Goal: Task Accomplishment & Management: Use online tool/utility

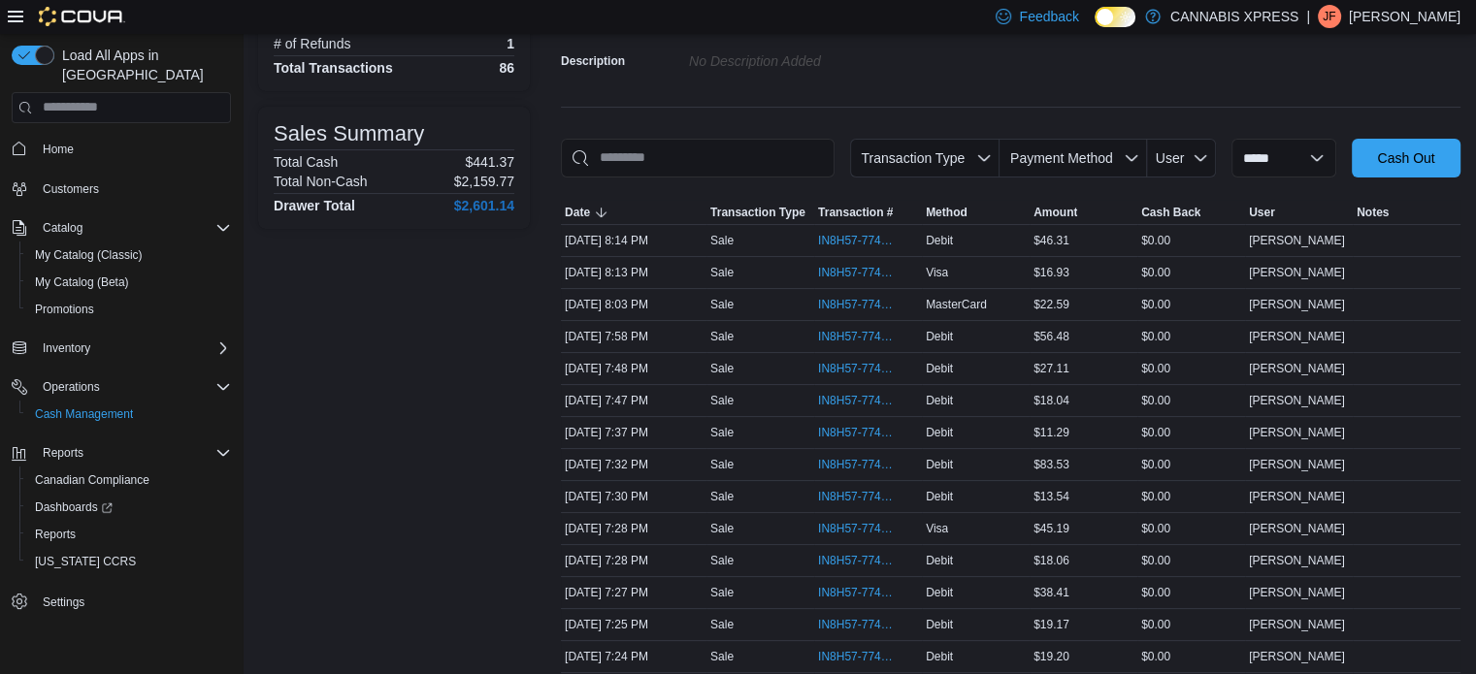
scroll to position [194, 0]
click at [72, 527] on span "Reports" at bounding box center [55, 535] width 41 height 16
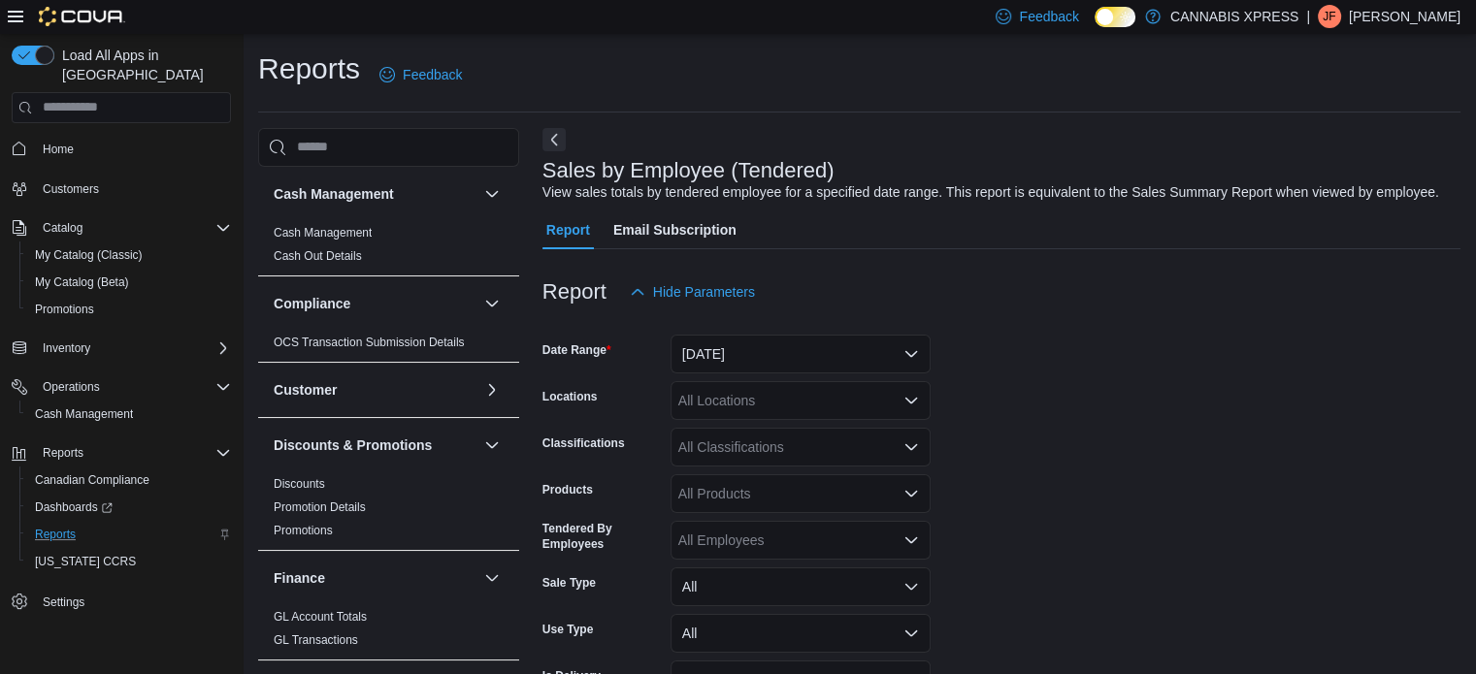
scroll to position [45, 0]
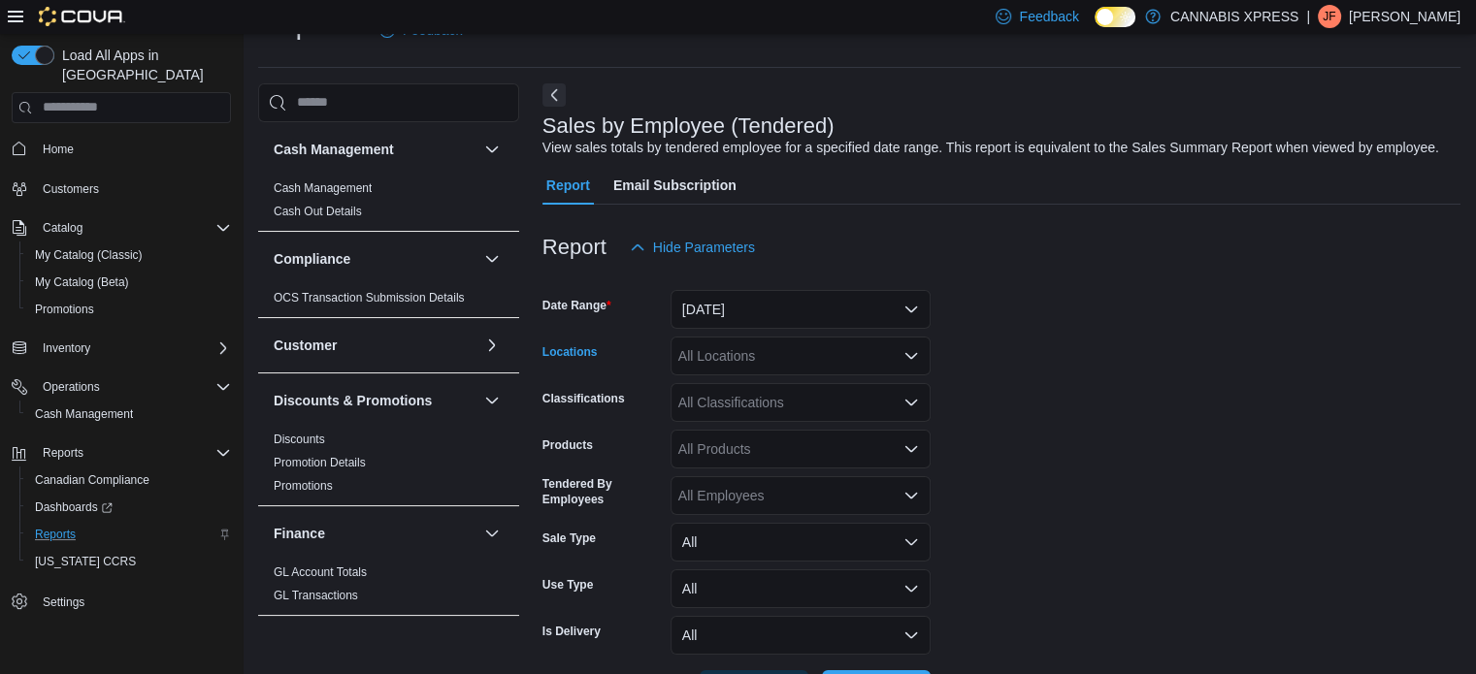
click at [847, 355] on div "All Locations" at bounding box center [800, 356] width 260 height 39
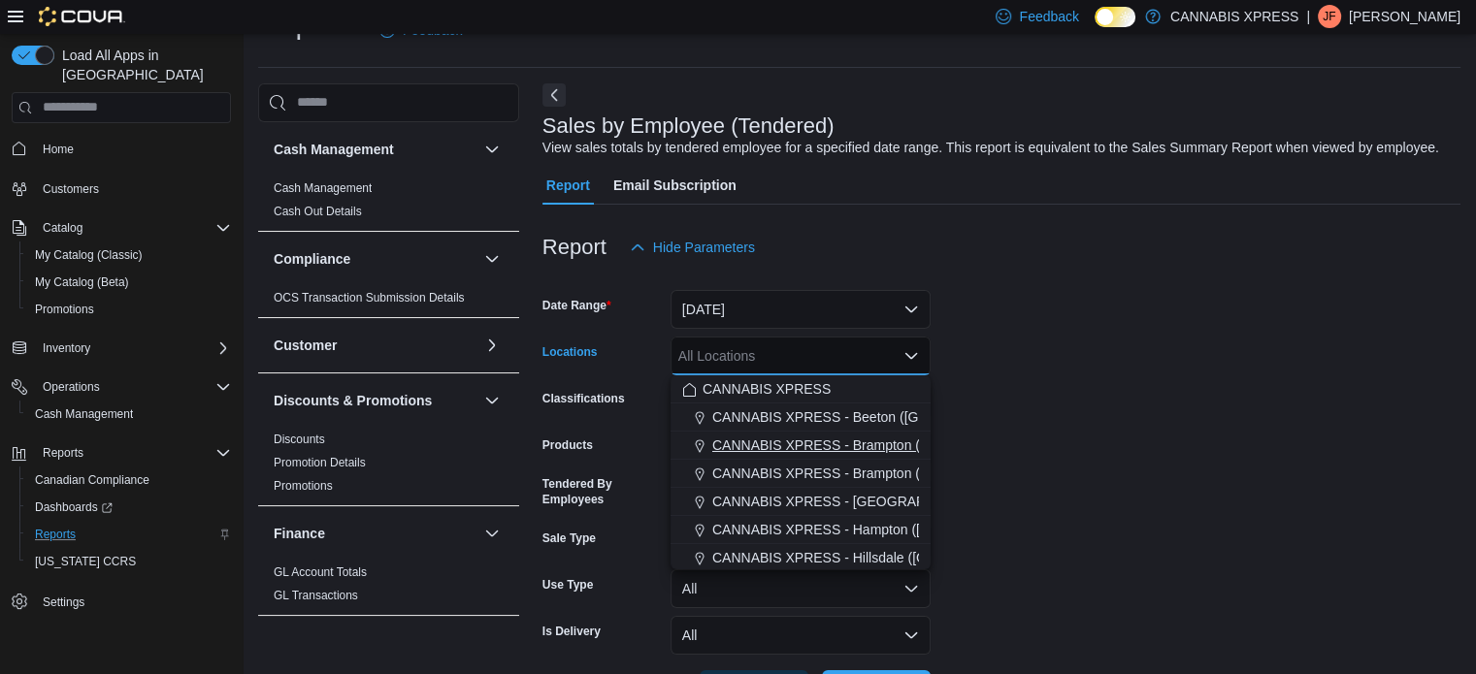
click at [827, 444] on span "CANNABIS XPRESS - Brampton ([GEOGRAPHIC_DATA])" at bounding box center [888, 445] width 353 height 19
click at [1227, 442] on form "Date Range [DATE] Locations CANNABIS XPRESS - [GEOGRAPHIC_DATA] ([GEOGRAPHIC_DA…" at bounding box center [1001, 488] width 918 height 442
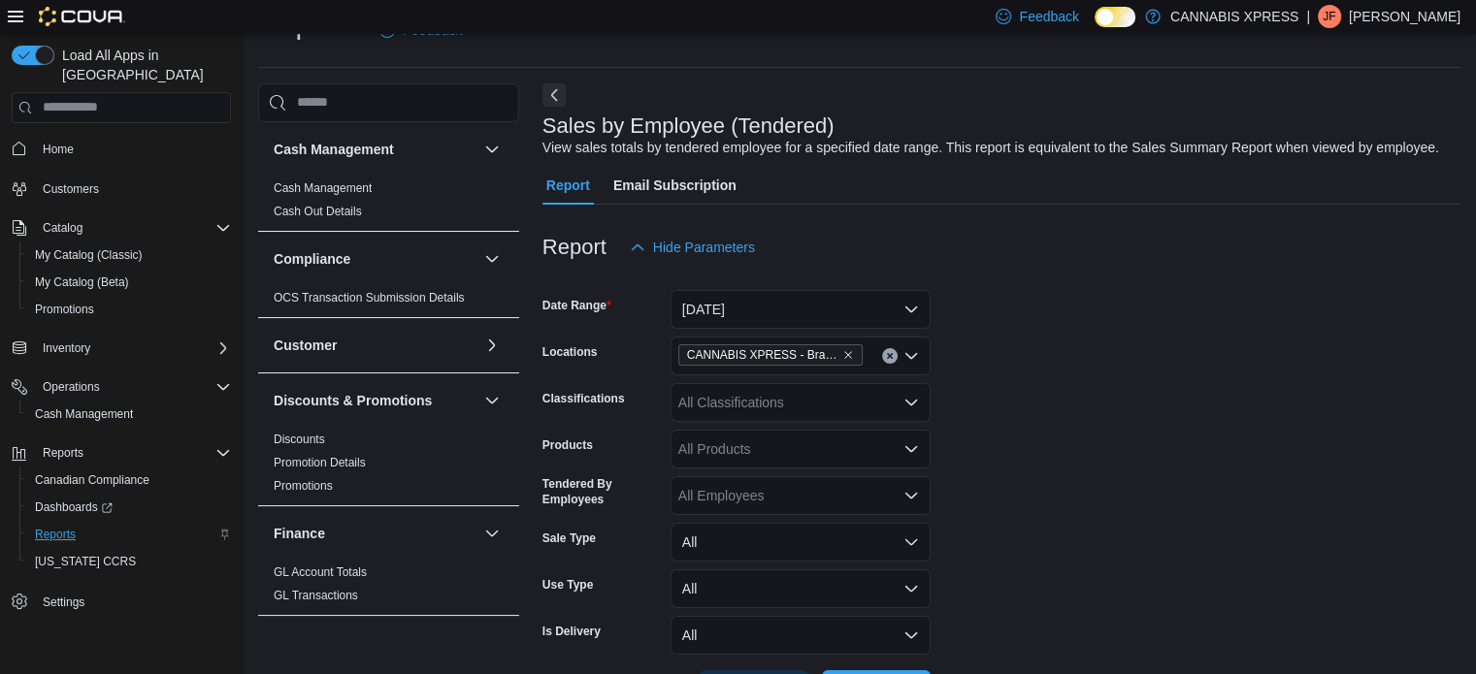
scroll to position [117, 0]
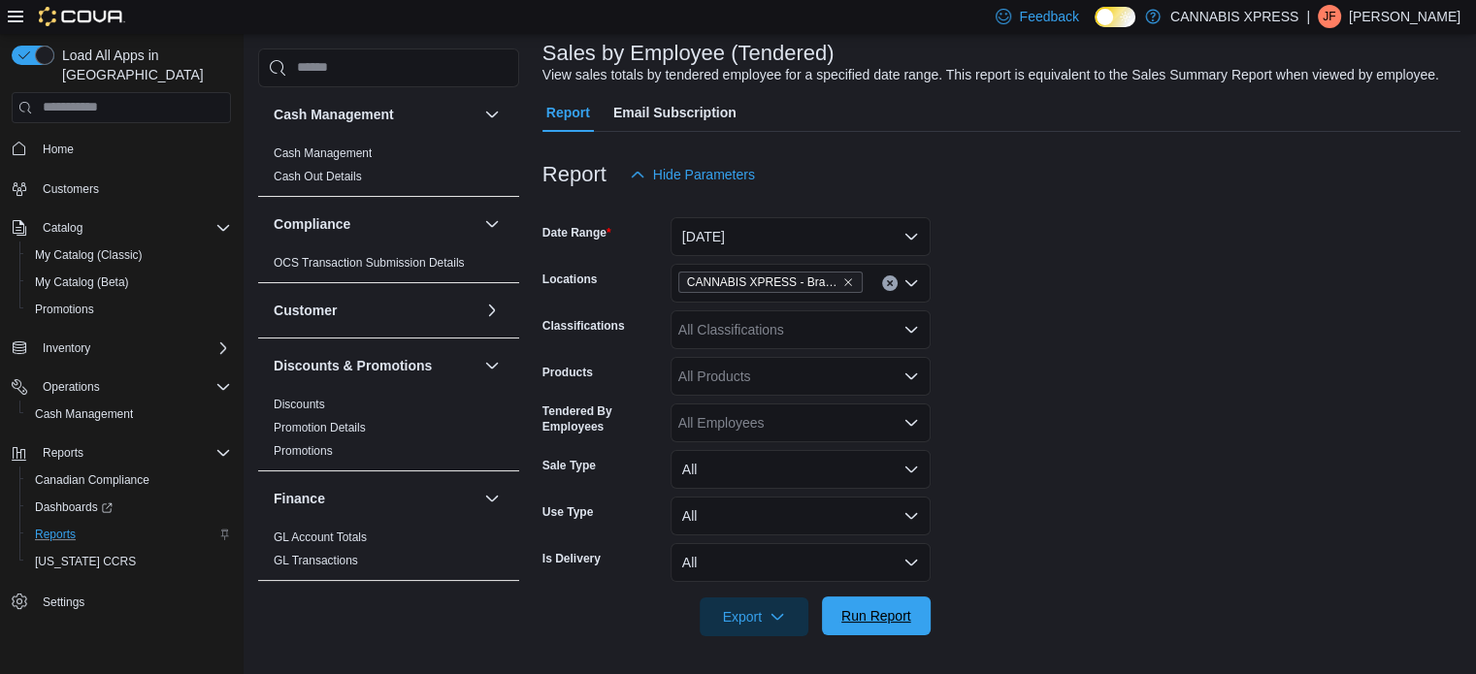
click at [842, 607] on span "Run Report" at bounding box center [876, 615] width 70 height 19
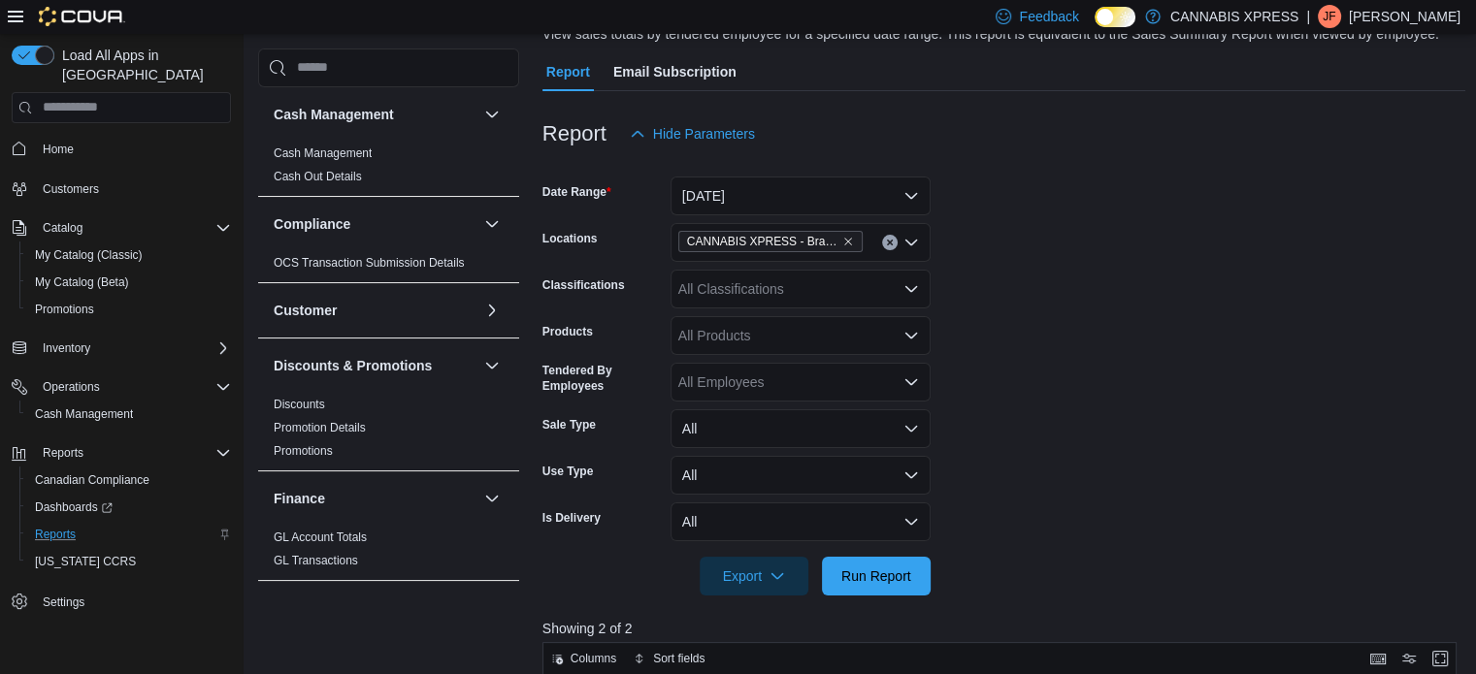
scroll to position [153, 0]
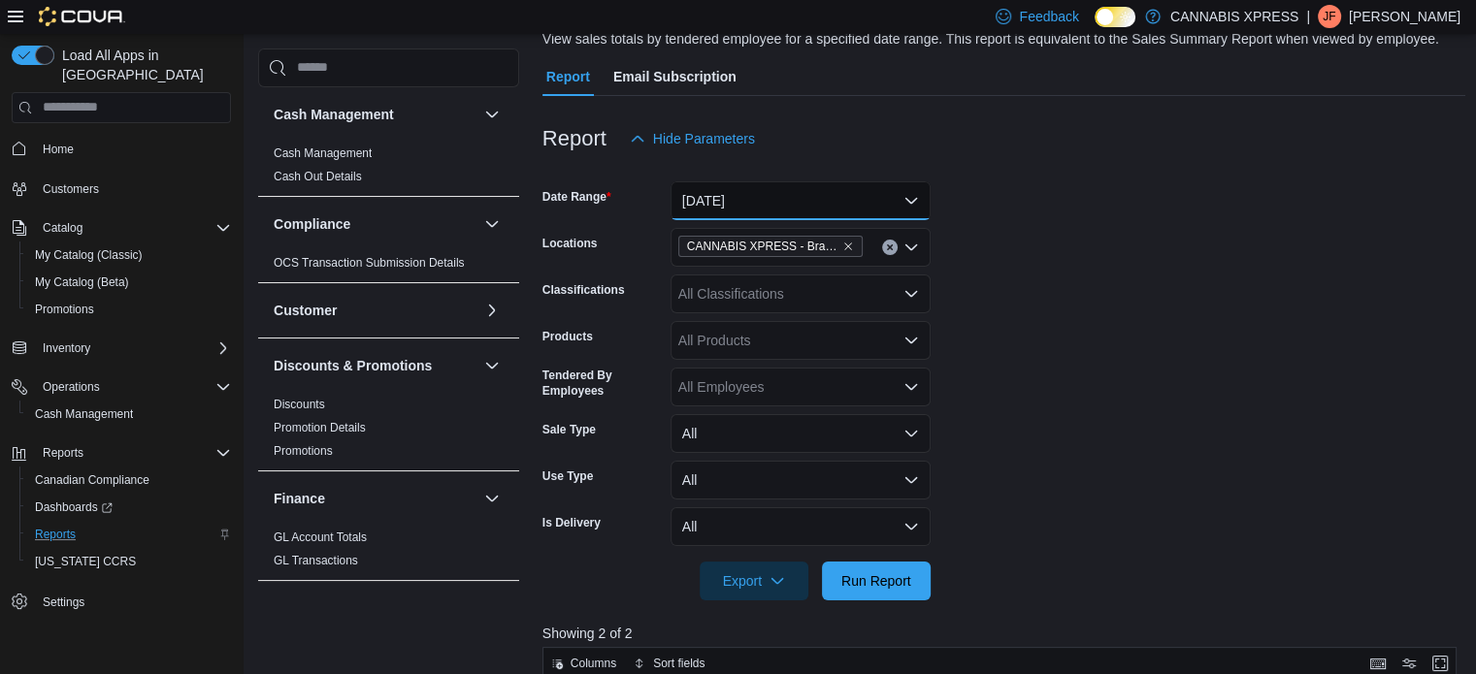
click at [898, 208] on button "[DATE]" at bounding box center [800, 200] width 260 height 39
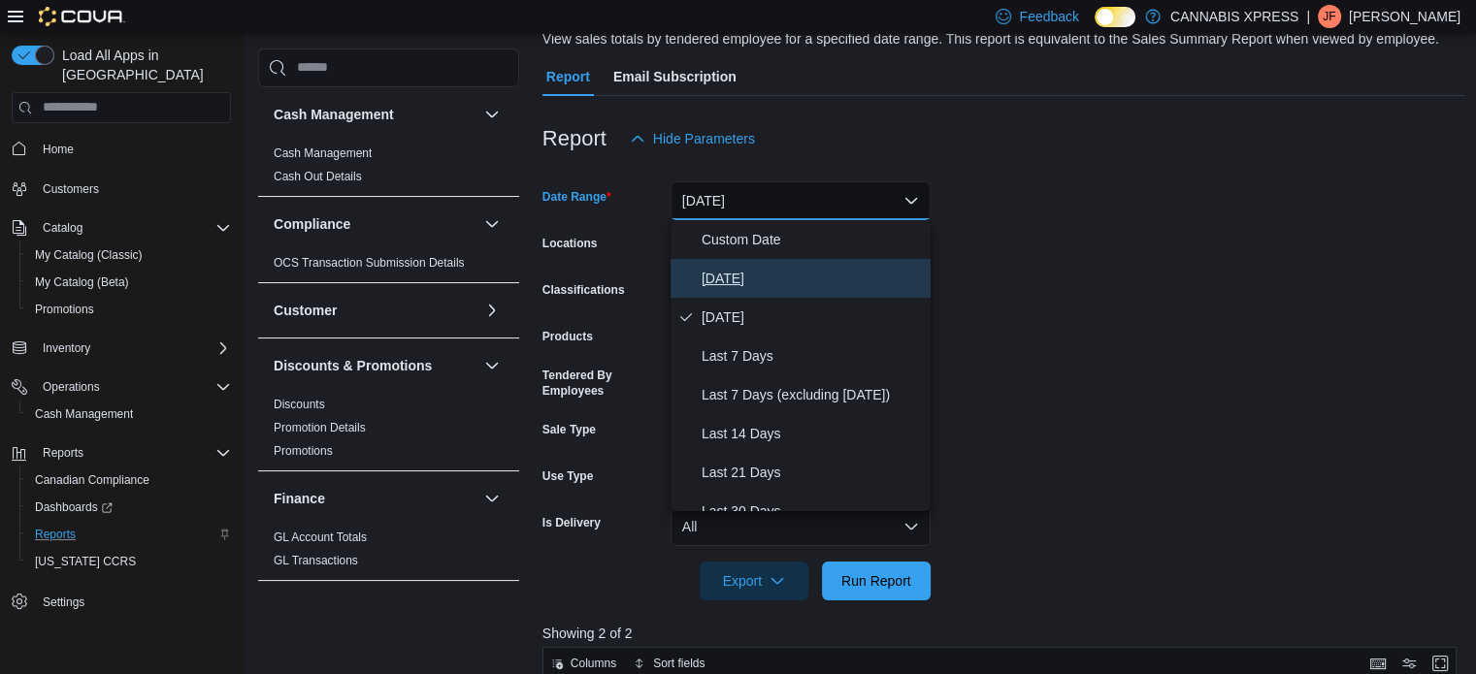
click at [824, 280] on span "[DATE]" at bounding box center [811, 278] width 221 height 23
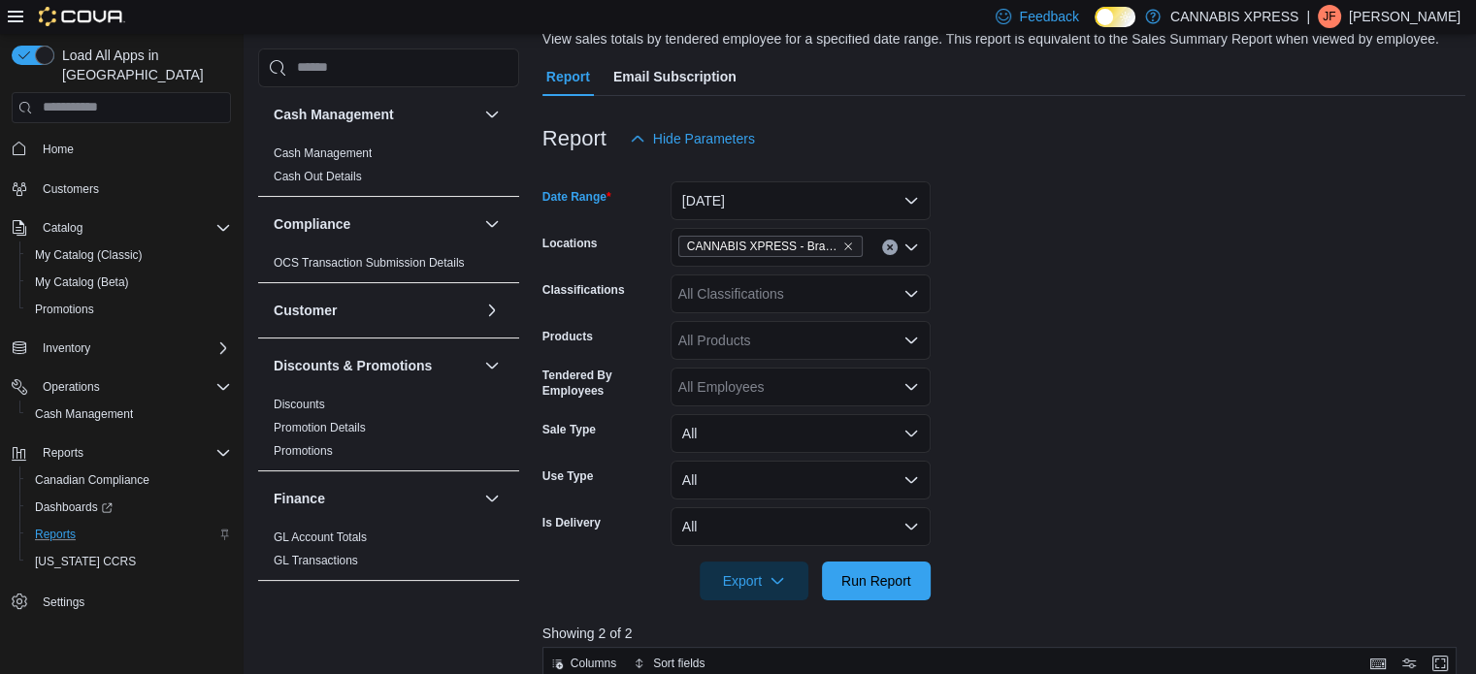
click at [854, 554] on div at bounding box center [1004, 554] width 924 height 16
click at [858, 577] on span "Run Report" at bounding box center [876, 579] width 70 height 19
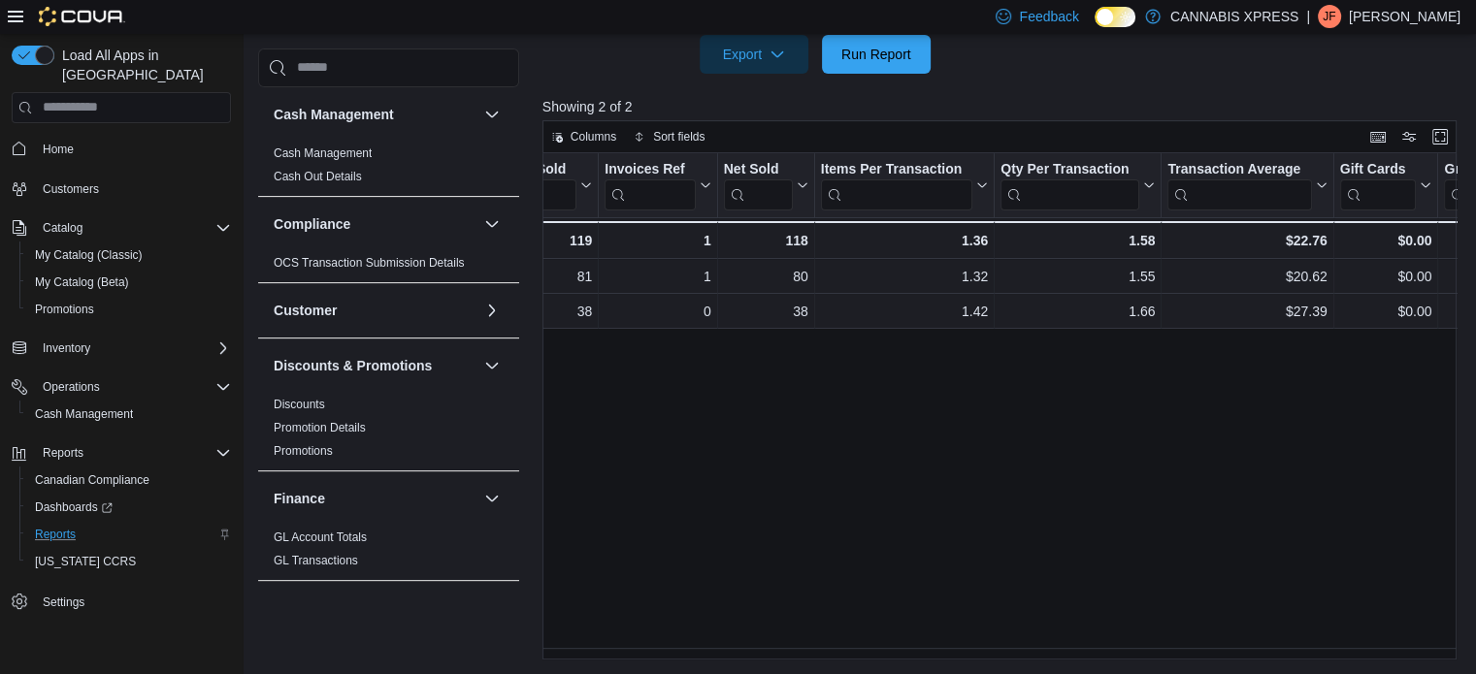
scroll to position [0, 241]
drag, startPoint x: 748, startPoint y: 669, endPoint x: 763, endPoint y: 655, distance: 20.6
click at [763, 655] on div "Reports Feedback Cash Management Cash Management Cash Out Details Compliance OC…" at bounding box center [862, 14] width 1238 height 1321
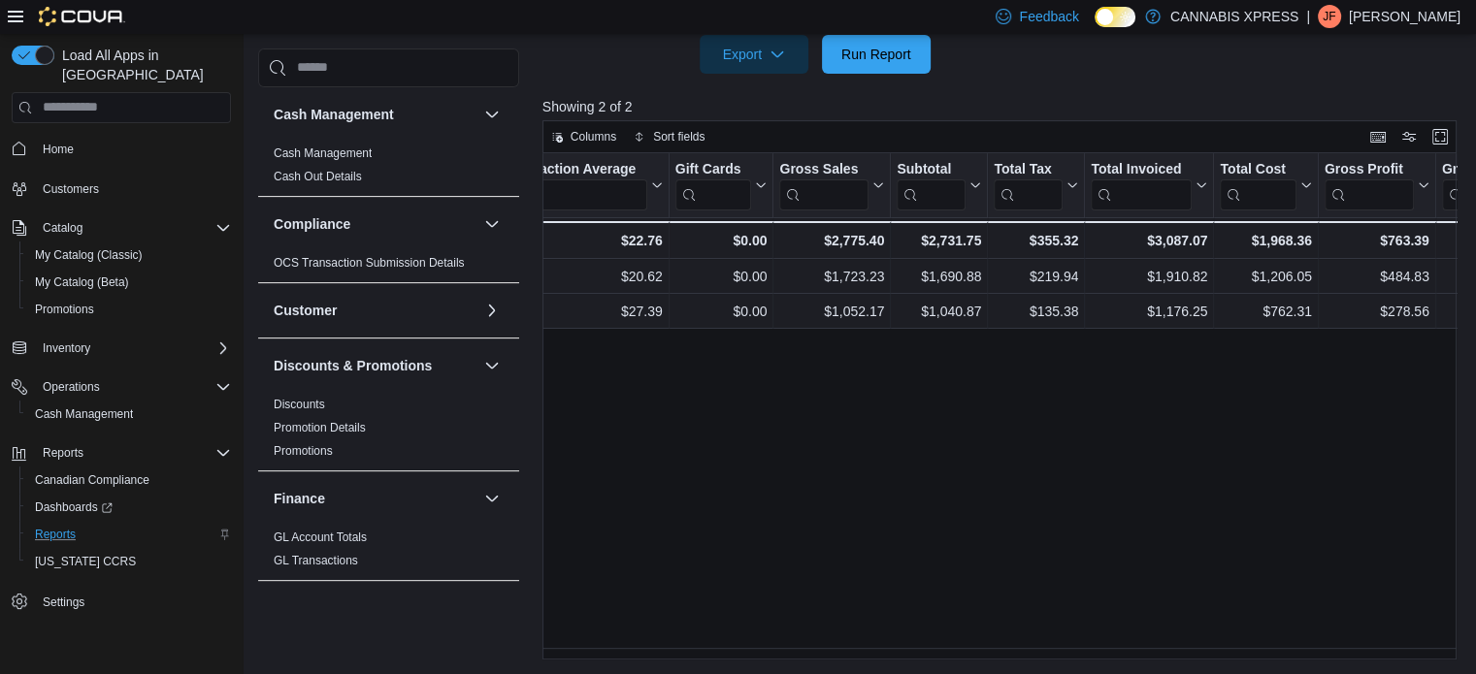
scroll to position [0, 904]
click at [54, 527] on span "Reports" at bounding box center [55, 535] width 41 height 16
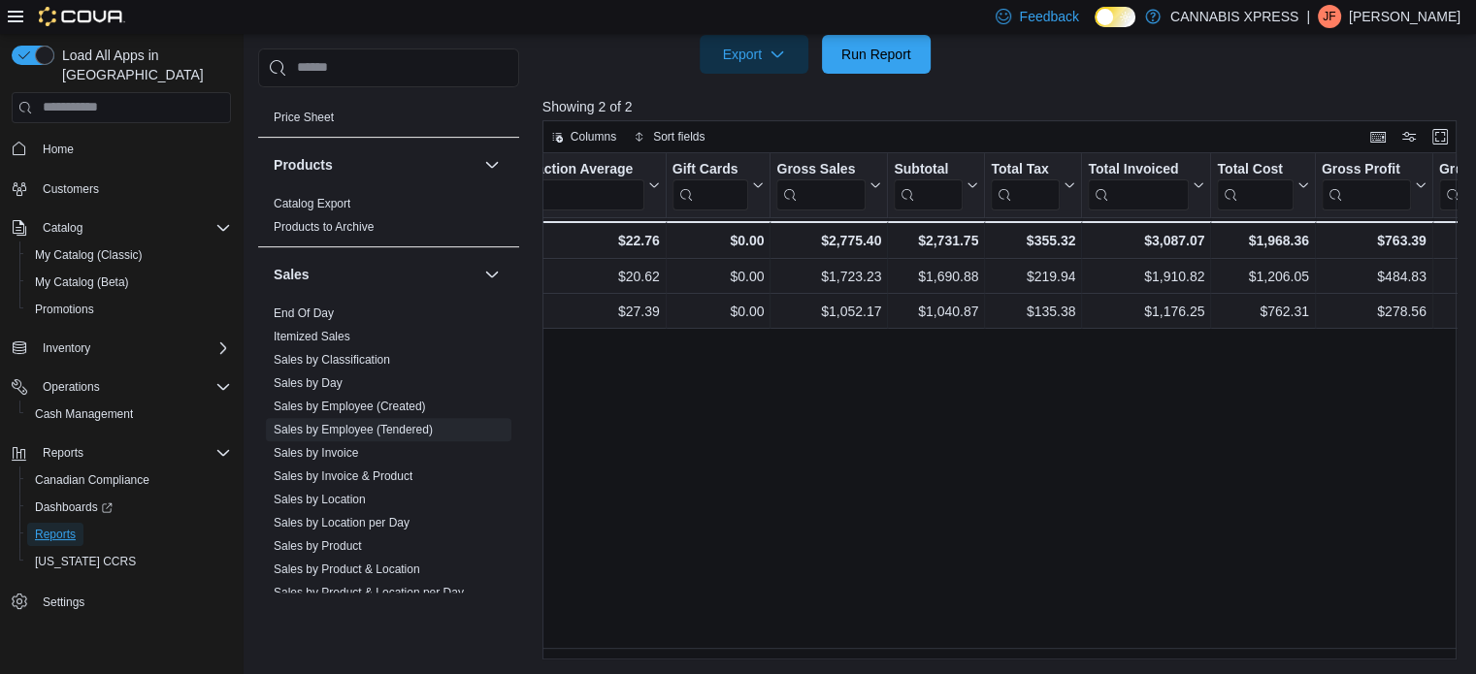
scroll to position [1071, 0]
click at [315, 311] on link "End Of Day" at bounding box center [304, 311] width 60 height 14
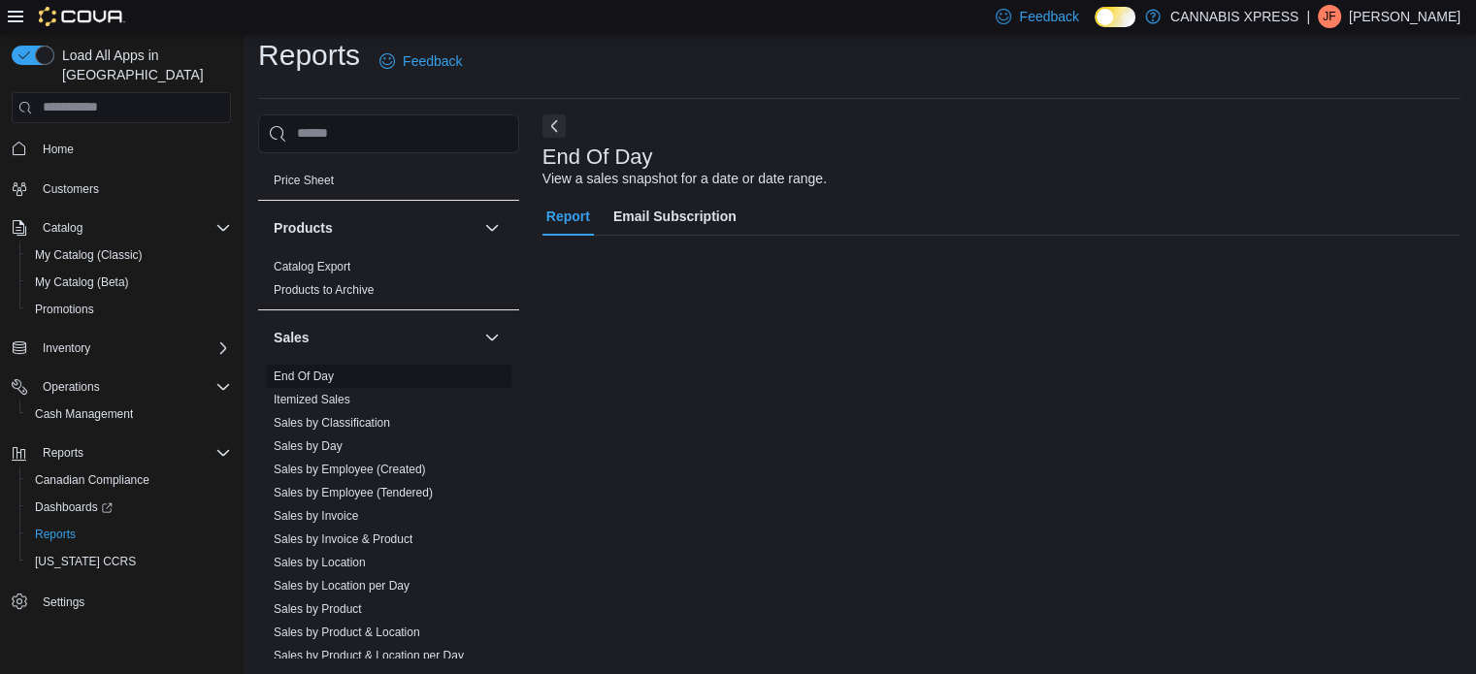
scroll to position [13, 0]
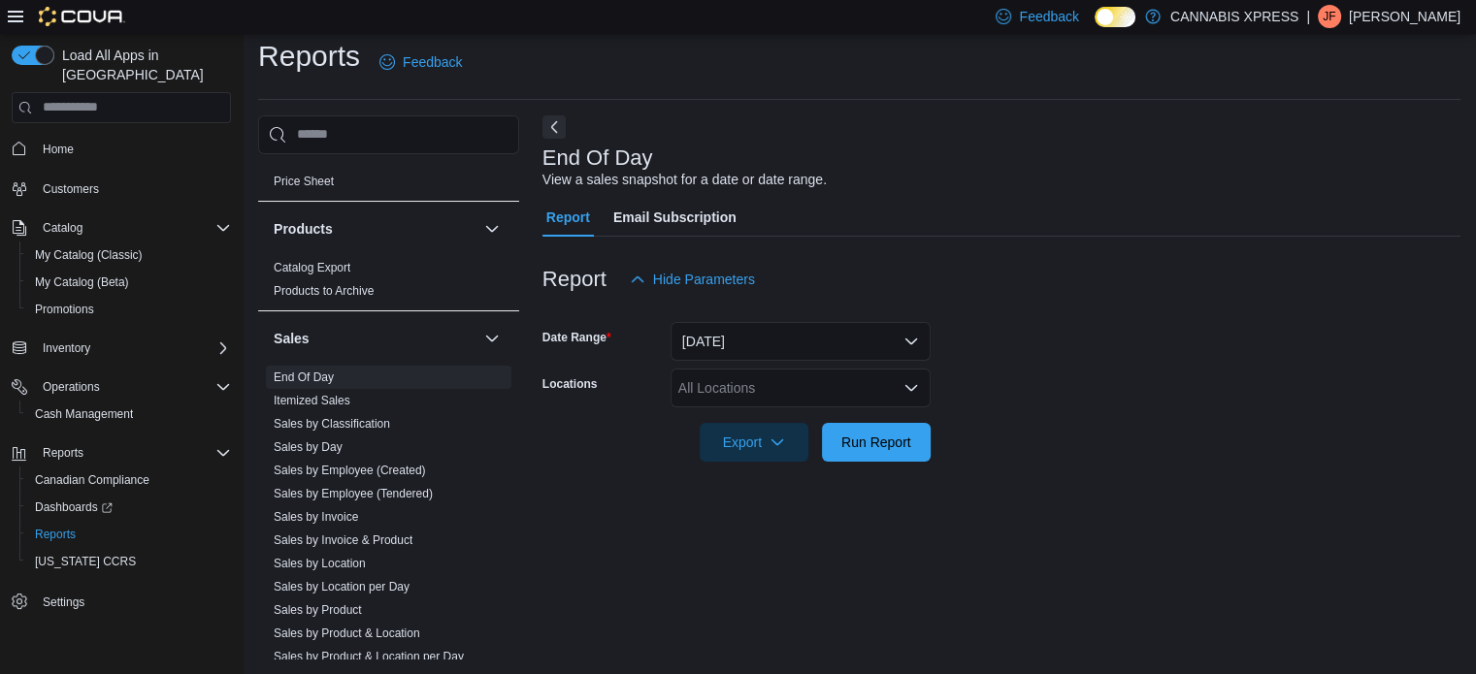
click at [758, 395] on div "All Locations" at bounding box center [800, 388] width 260 height 39
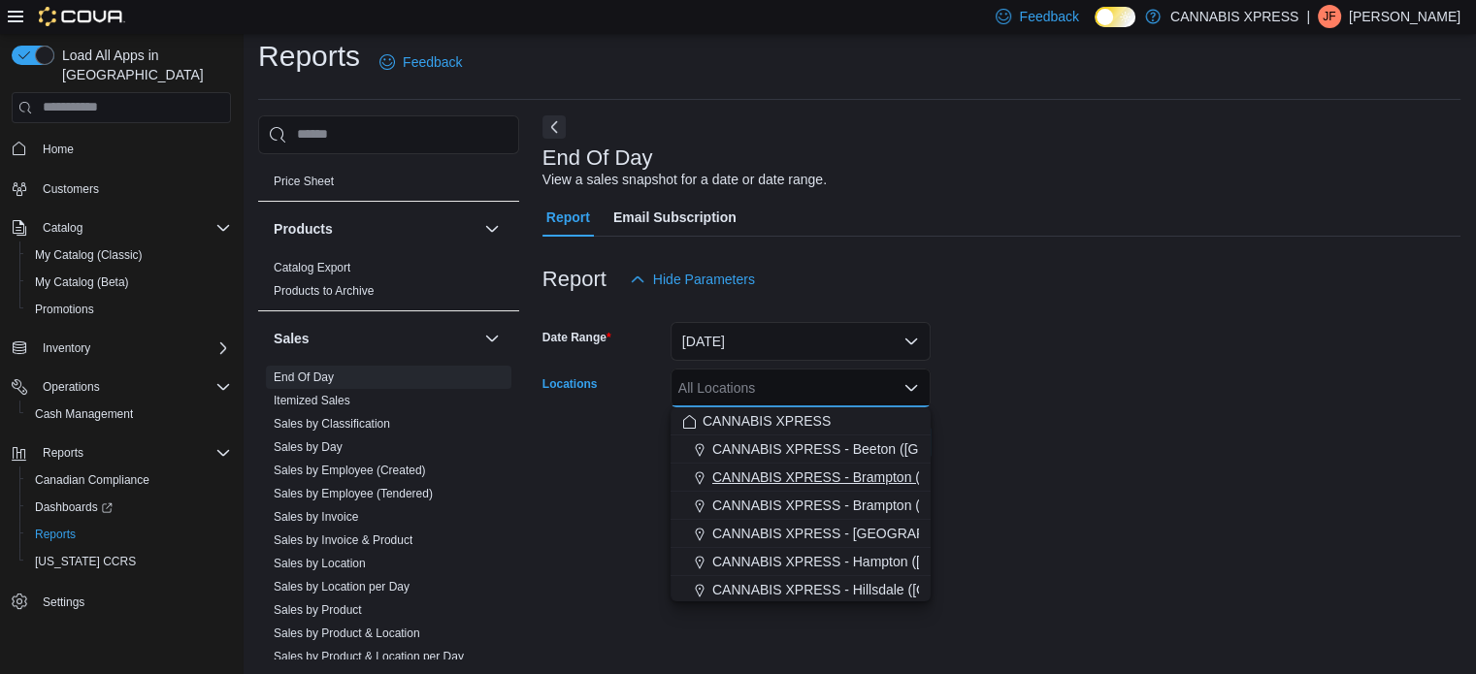
click at [798, 470] on span "CANNABIS XPRESS - Brampton ([GEOGRAPHIC_DATA])" at bounding box center [888, 477] width 353 height 19
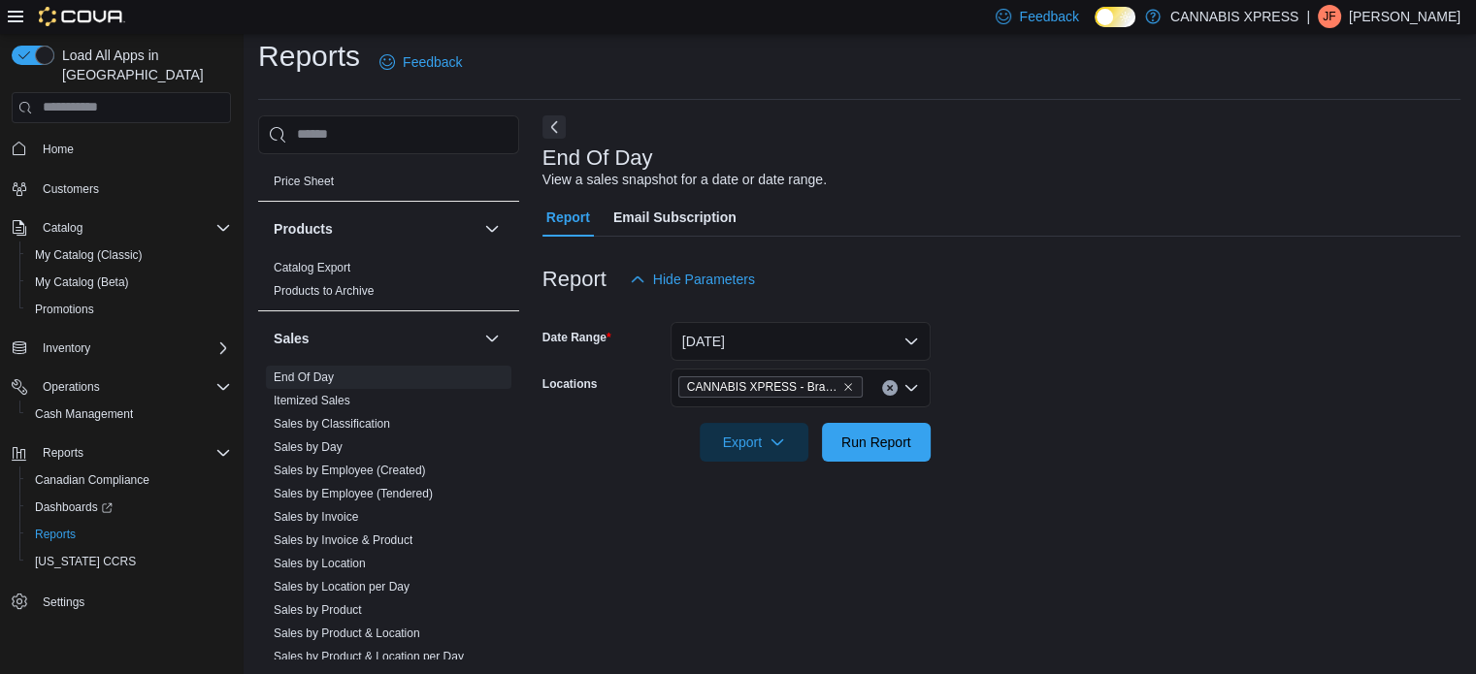
click at [978, 443] on form "Date Range [DATE] Locations CANNABIS XPRESS - [GEOGRAPHIC_DATA] ([GEOGRAPHIC_DA…" at bounding box center [1001, 380] width 918 height 163
click at [909, 435] on span "Run Report" at bounding box center [876, 441] width 70 height 19
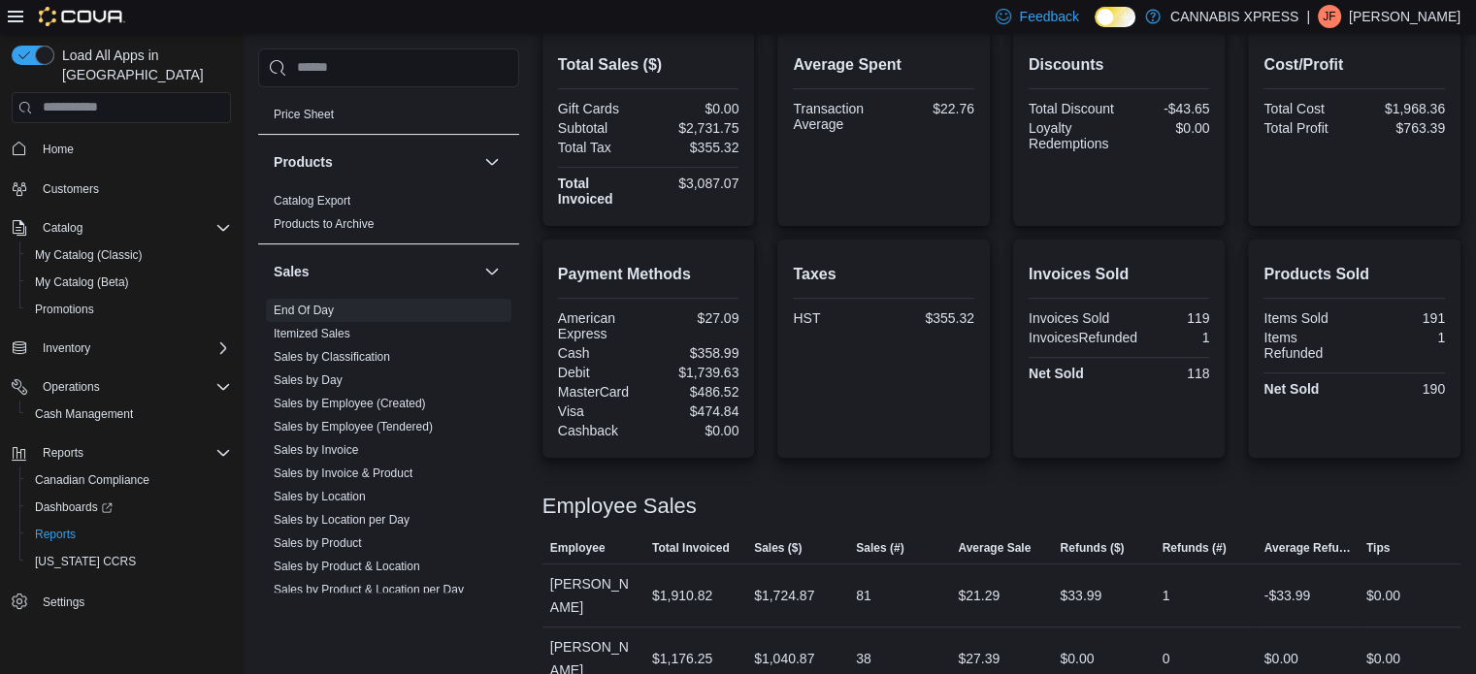
scroll to position [474, 0]
